Goal: Task Accomplishment & Management: Manage account settings

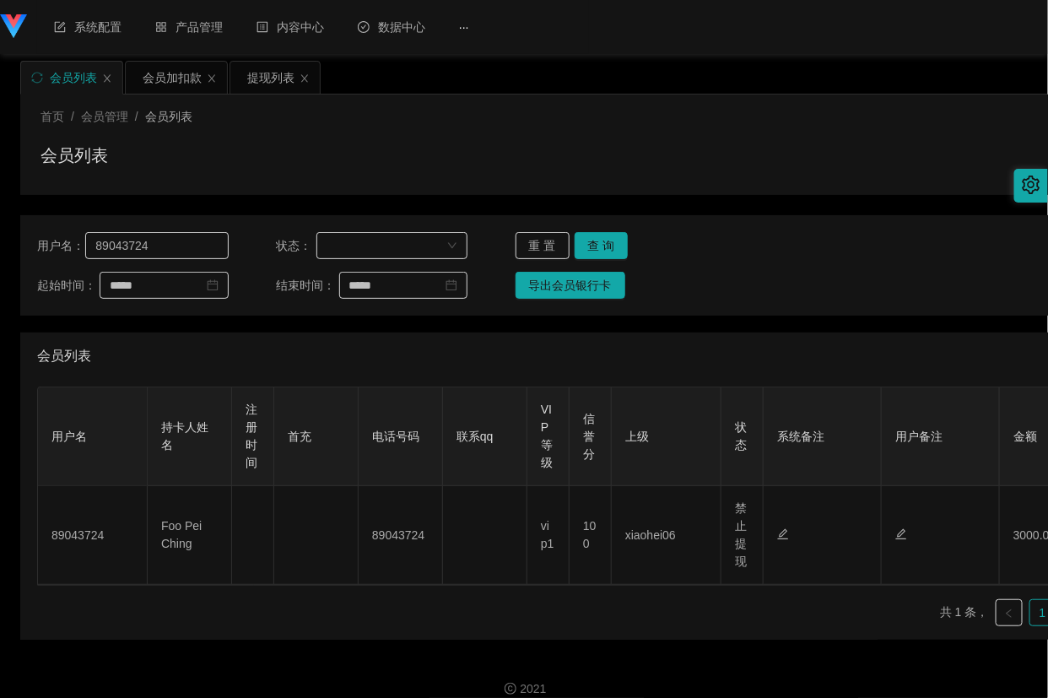
click at [173, 237] on input "89043724" at bounding box center [156, 245] width 143 height 27
type input "xiaoliang27"
click at [606, 242] on button "查 询" at bounding box center [602, 245] width 54 height 27
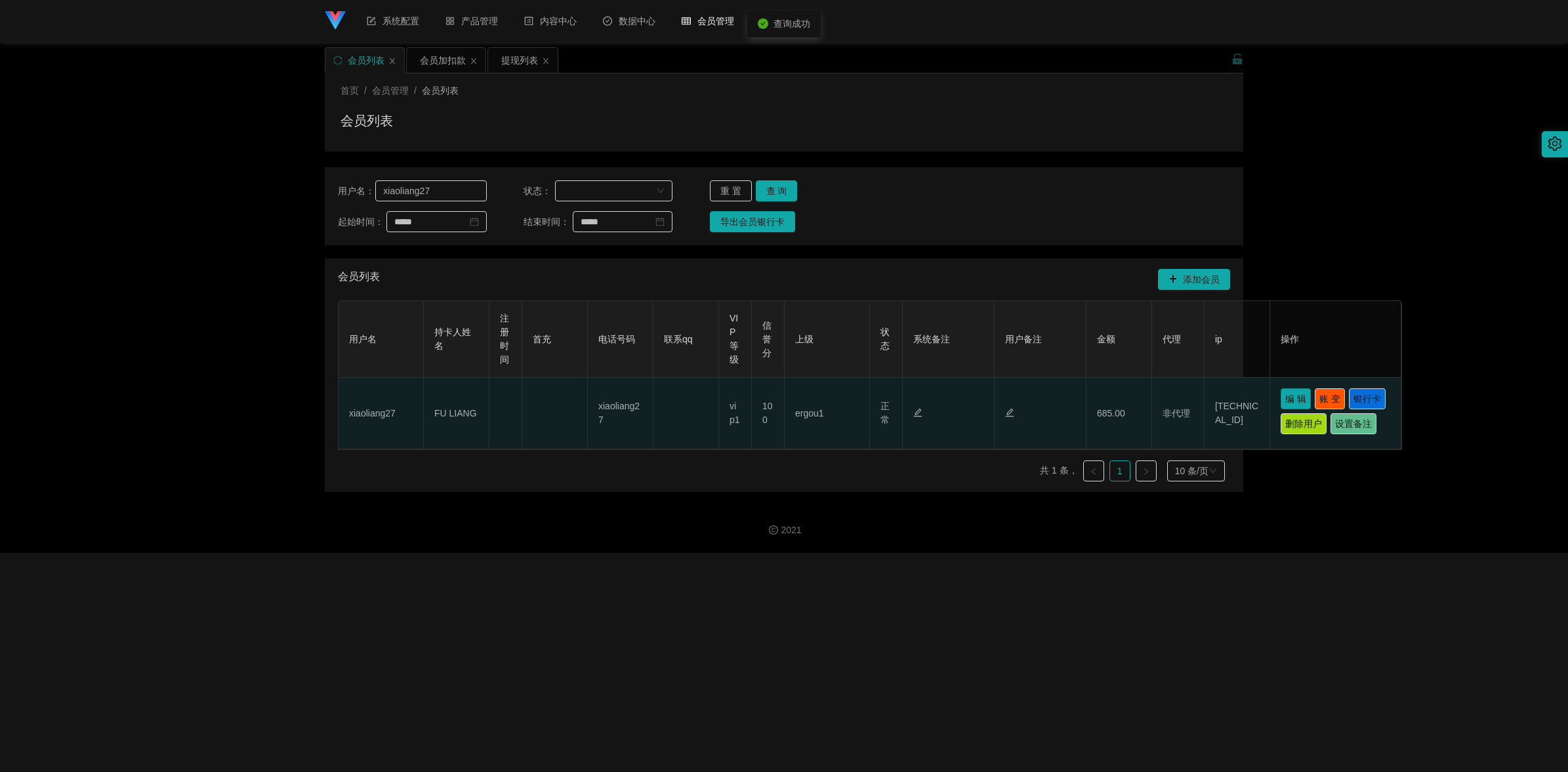
click at [814, 403] on button "编 辑" at bounding box center [1295, 399] width 30 height 21
type input "xiaoliang27"
type input "FU LIANG"
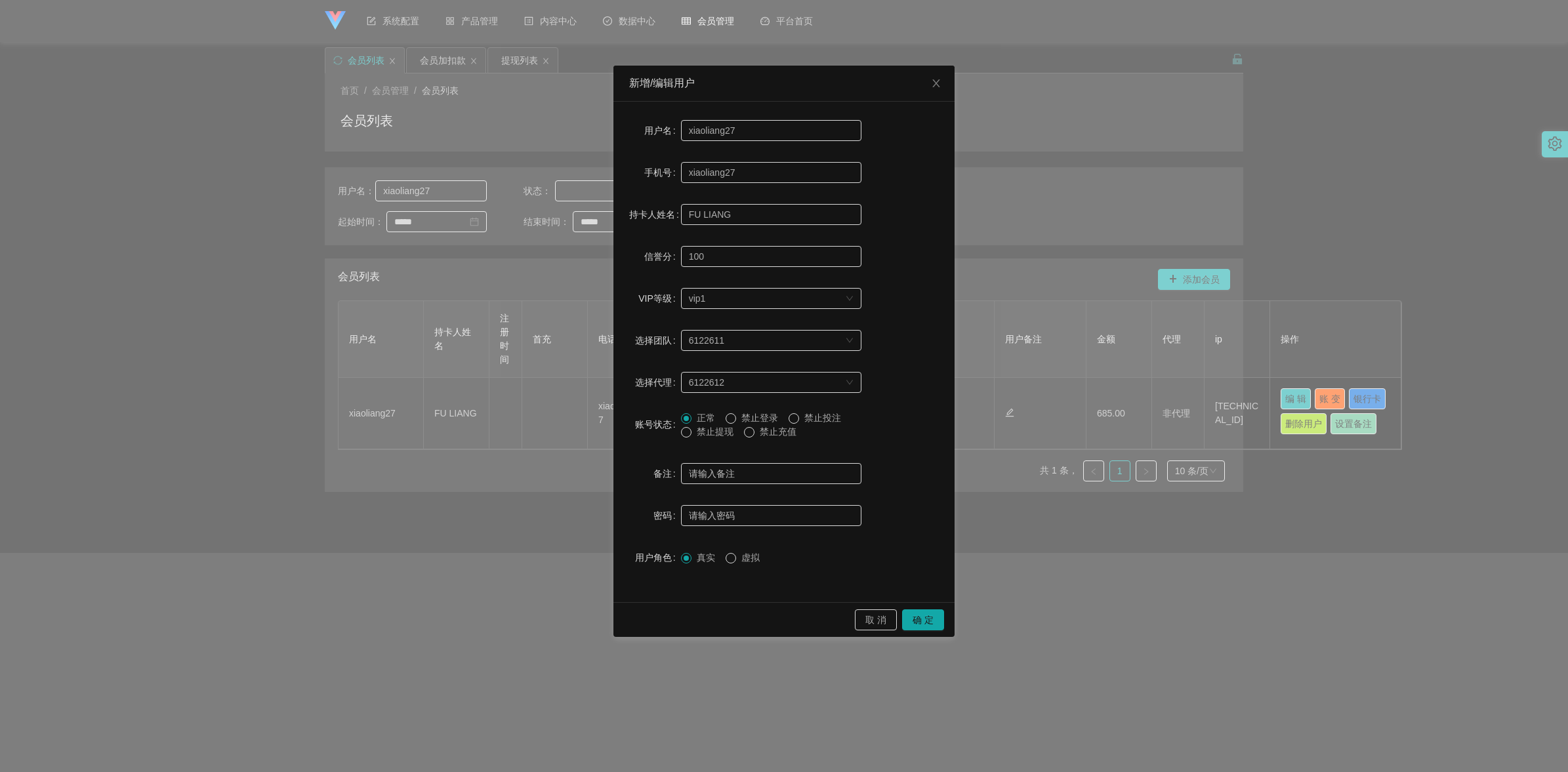
click at [709, 433] on span "禁止提现" at bounding box center [715, 432] width 47 height 11
click at [814, 542] on button "确 定" at bounding box center [923, 620] width 42 height 21
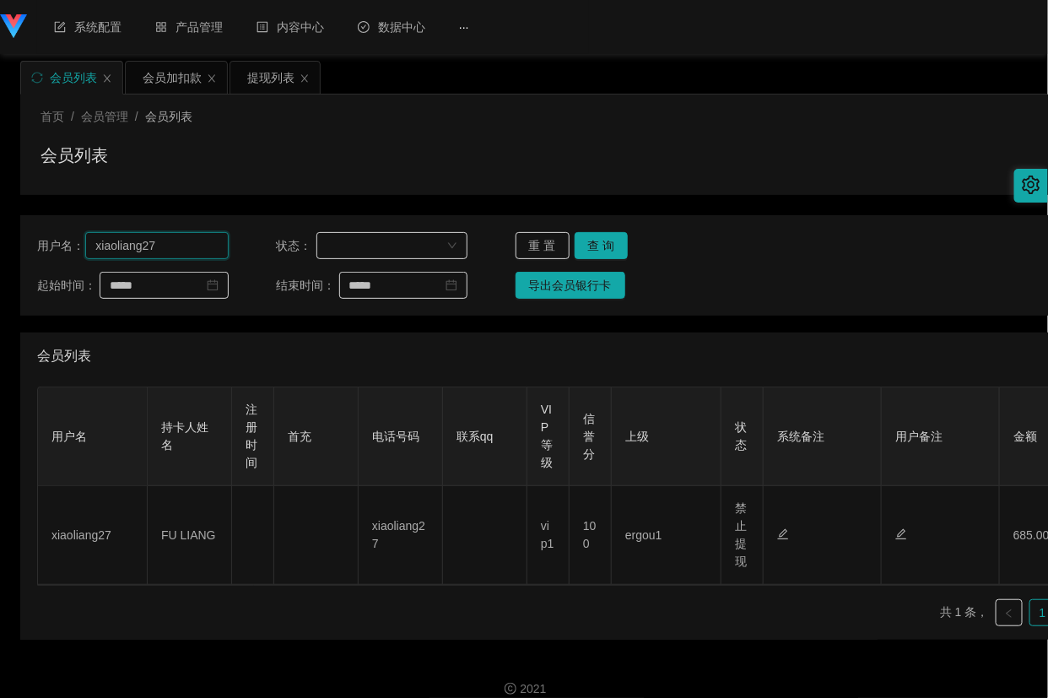
click at [192, 235] on input "xiaoliang27" at bounding box center [156, 245] width 143 height 27
paste input "Laiwilliam"
type input "Laiwilliam"
click at [592, 245] on button "查 询" at bounding box center [602, 245] width 54 height 27
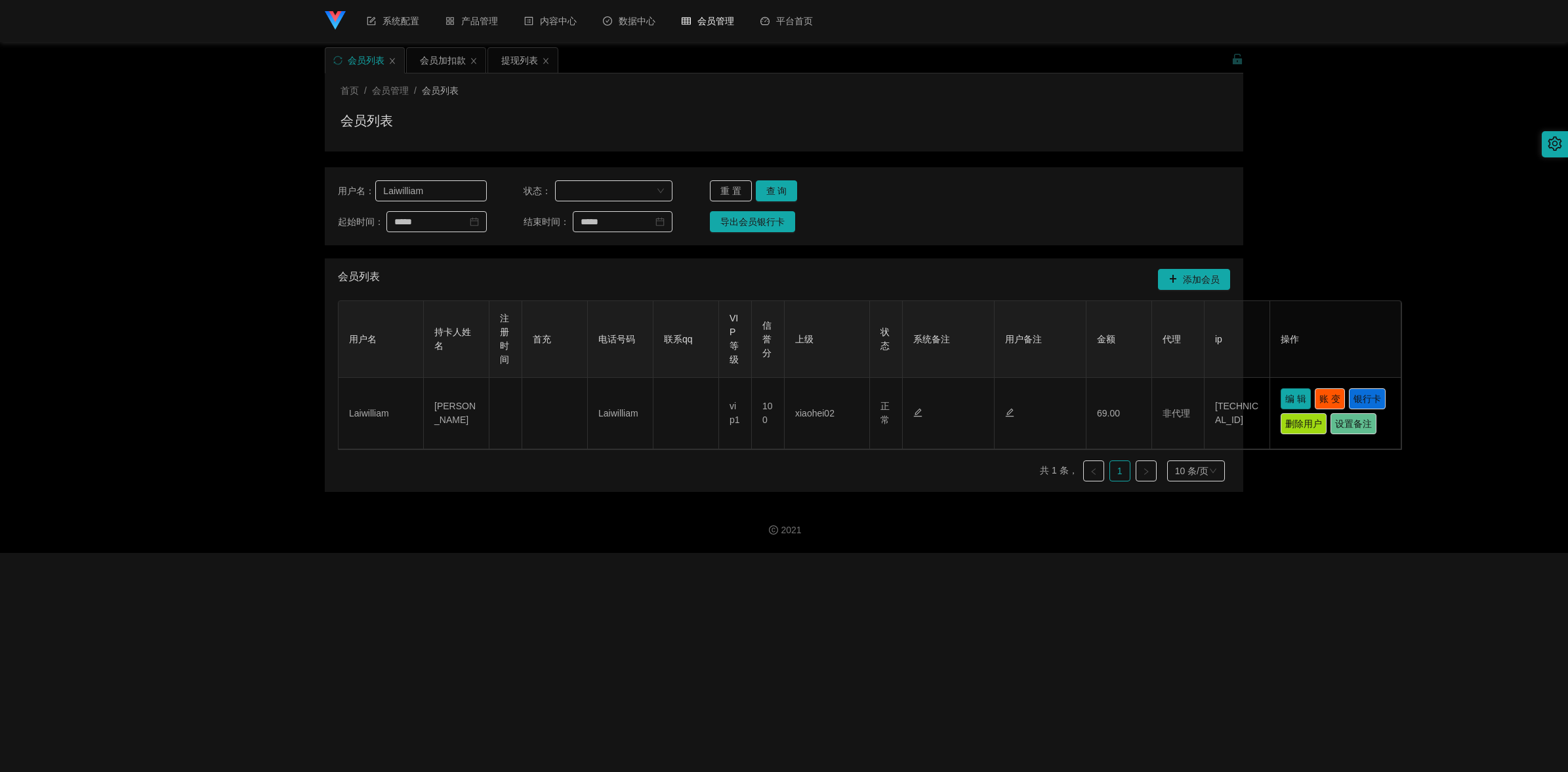
drag, startPoint x: 1300, startPoint y: 404, endPoint x: 1287, endPoint y: 405, distance: 13.0
click at [814, 405] on button "编 辑" at bounding box center [1295, 399] width 30 height 21
type input "Laiwilliam"
type input "[PERSON_NAME]"
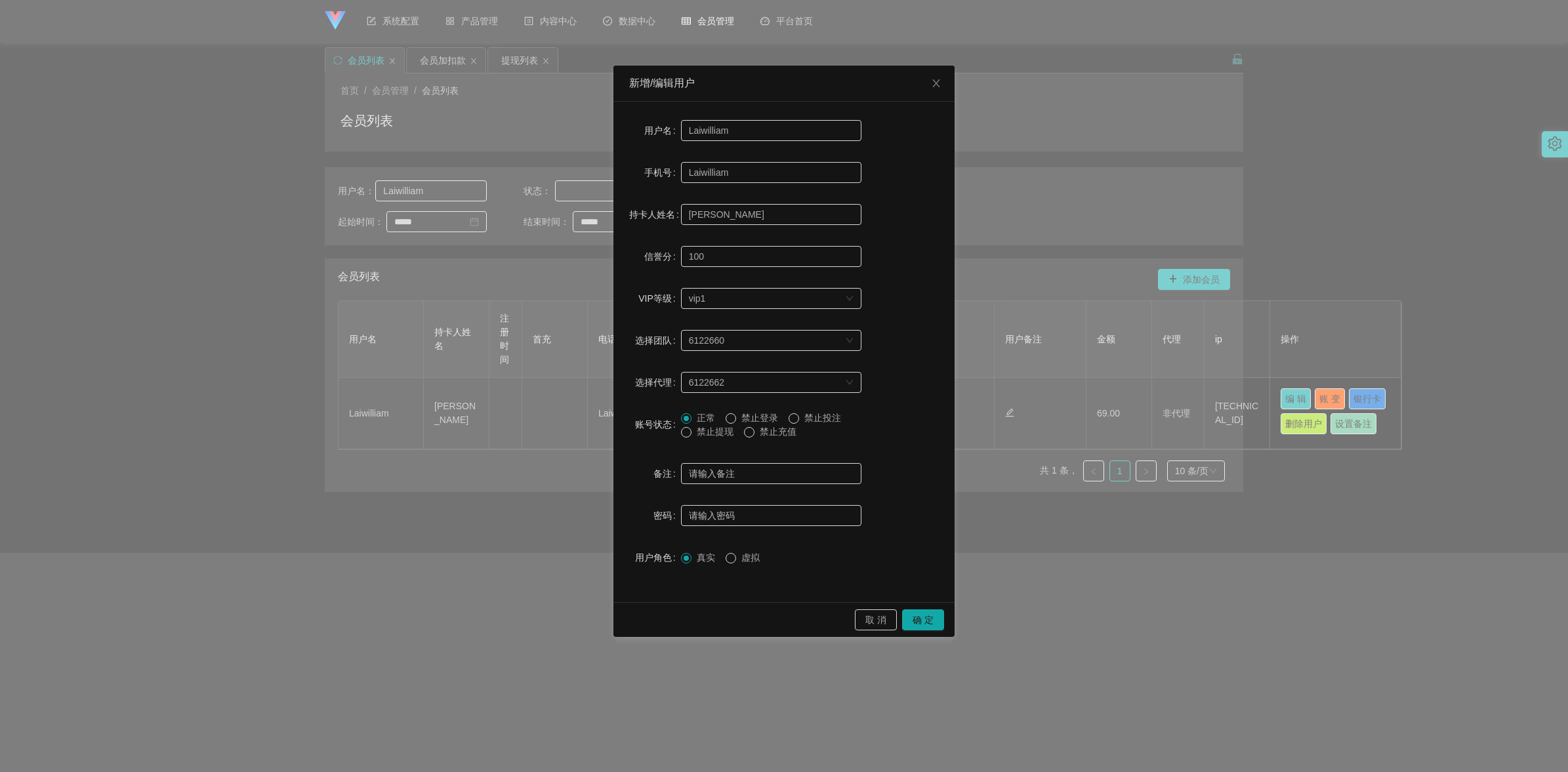
click at [713, 427] on span "禁止提现" at bounding box center [715, 432] width 47 height 11
drag, startPoint x: 929, startPoint y: 616, endPoint x: 934, endPoint y: 603, distance: 13.9
click at [814, 542] on button "确 定" at bounding box center [923, 620] width 42 height 21
